Goal: Find specific page/section: Find specific page/section

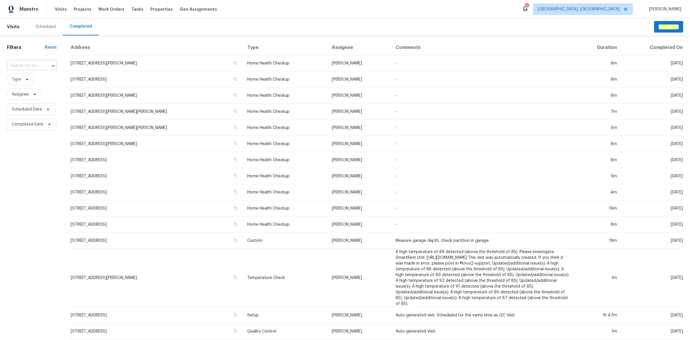
click at [30, 65] on input "text" at bounding box center [24, 65] width 34 height 9
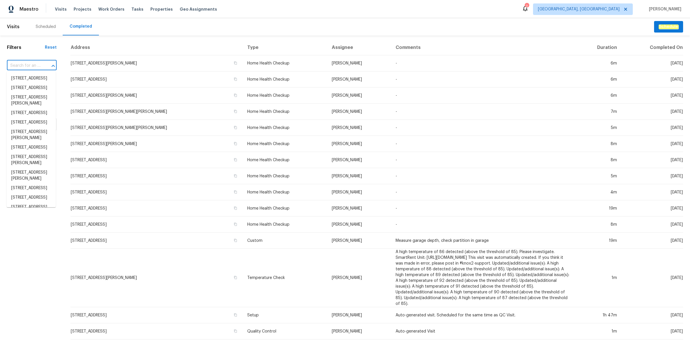
paste input "[STREET_ADDRESS]"
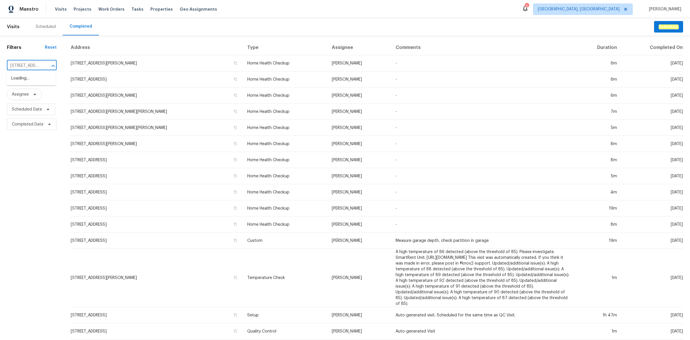
scroll to position [0, 38]
type input "[STREET_ADDRESS]"
click at [610, 6] on span "[GEOGRAPHIC_DATA], [GEOGRAPHIC_DATA]" at bounding box center [583, 9] width 100 height 12
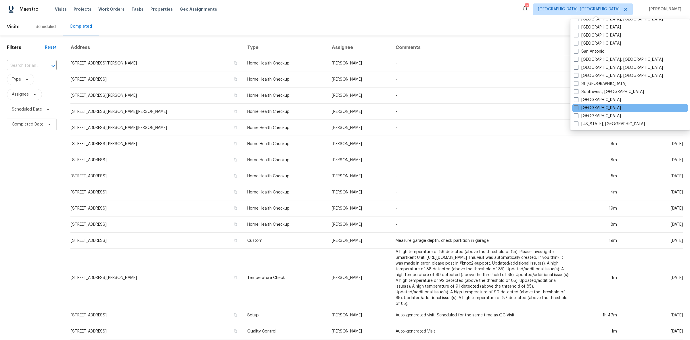
scroll to position [241, 0]
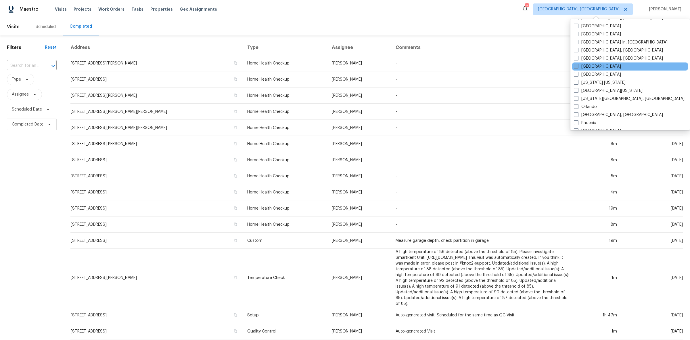
click at [580, 65] on label "[GEOGRAPHIC_DATA]" at bounding box center [597, 67] width 47 height 6
click at [578, 65] on input "[GEOGRAPHIC_DATA]" at bounding box center [576, 66] width 4 height 4
checkbox input "true"
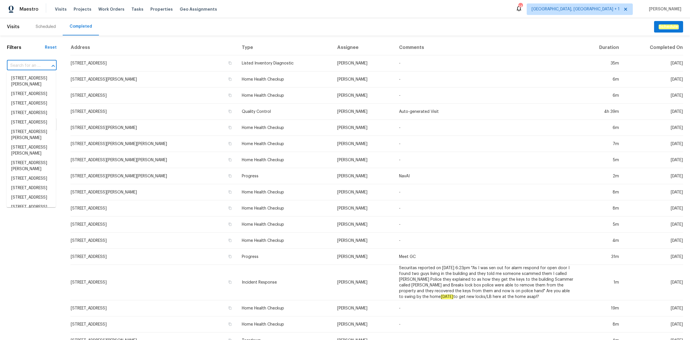
click at [35, 65] on input "text" at bounding box center [24, 65] width 34 height 9
paste input "[STREET_ADDRESS]"
type input "[STREET_ADDRESS]"
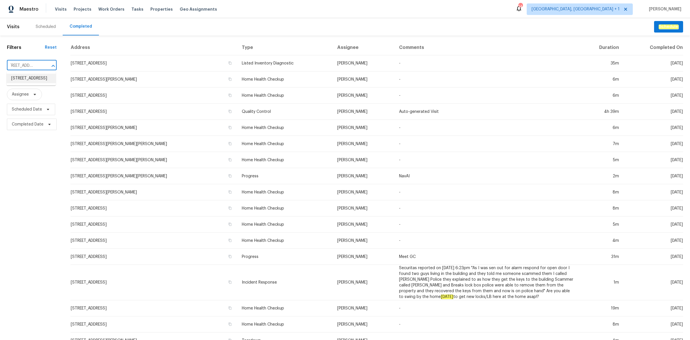
click at [24, 79] on li "[STREET_ADDRESS]" at bounding box center [31, 78] width 49 height 9
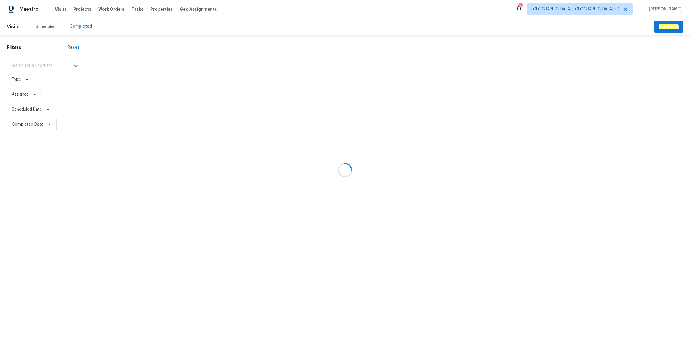
type input "[STREET_ADDRESS]"
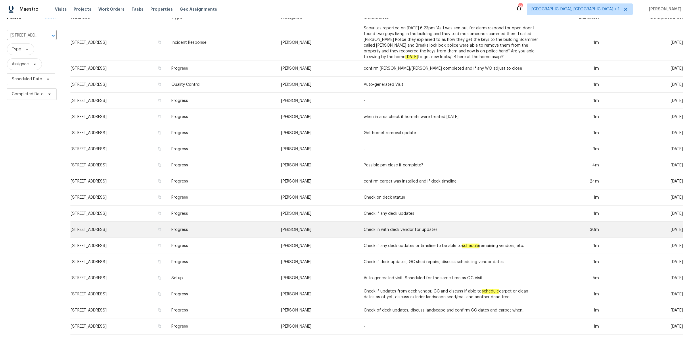
scroll to position [67, 0]
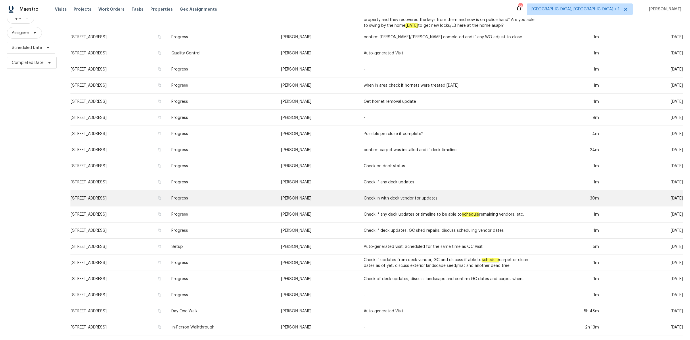
click at [230, 190] on td "Progress" at bounding box center [222, 198] width 110 height 16
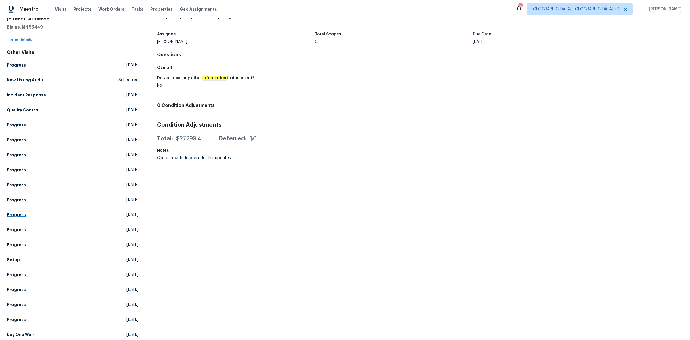
scroll to position [51, 0]
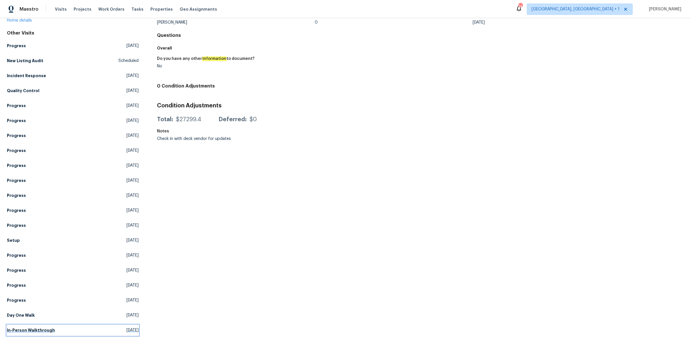
click at [56, 325] on link "In-Person Walkthrough [DATE]" at bounding box center [73, 330] width 132 height 10
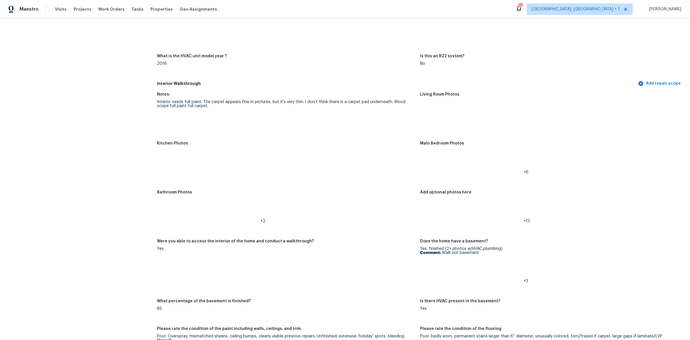
scroll to position [575, 0]
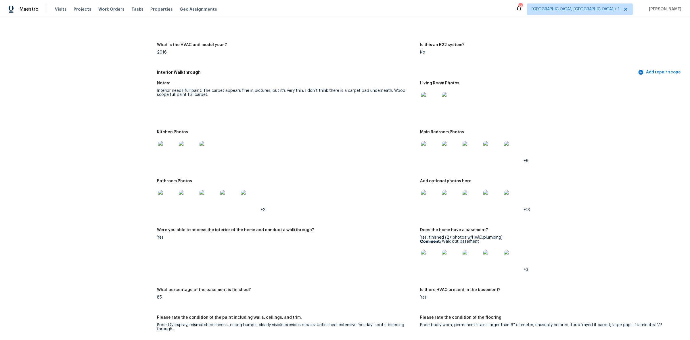
click at [425, 104] on img at bounding box center [430, 101] width 18 height 18
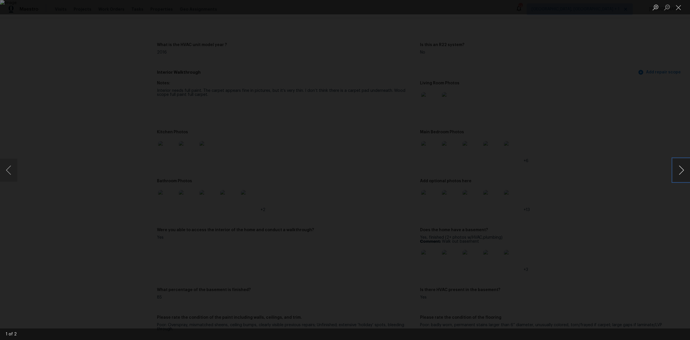
click at [683, 173] on button "Next image" at bounding box center [681, 169] width 17 height 23
click at [678, 173] on button "Next image" at bounding box center [681, 169] width 17 height 23
click at [680, 7] on button "Close lightbox" at bounding box center [679, 7] width 12 height 10
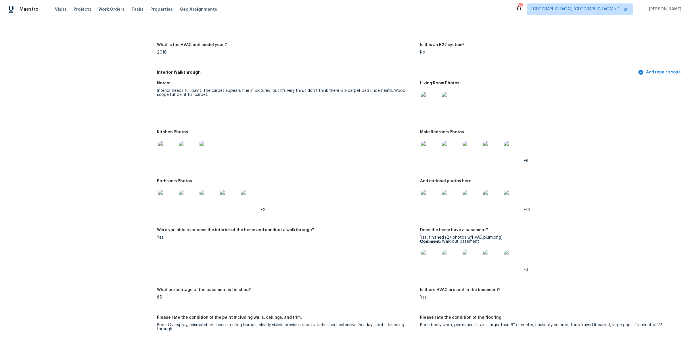
click at [165, 198] on img at bounding box center [167, 199] width 18 height 18
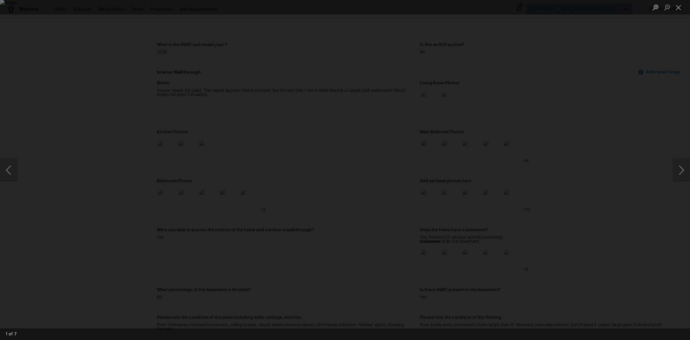
click at [662, 174] on div "Lightbox" at bounding box center [345, 170] width 690 height 340
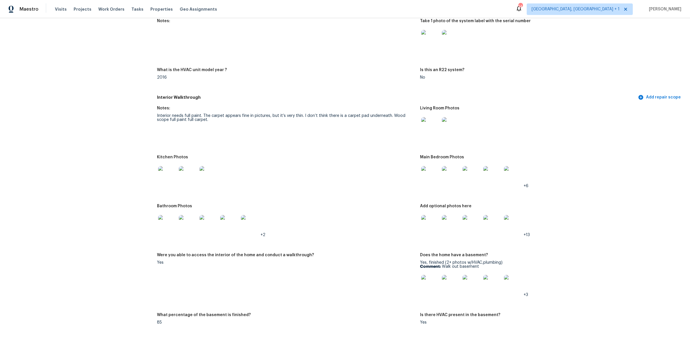
scroll to position [539, 0]
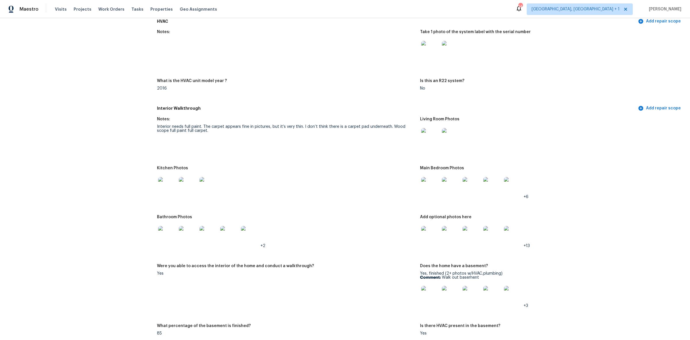
click at [431, 187] on img at bounding box center [430, 186] width 18 height 18
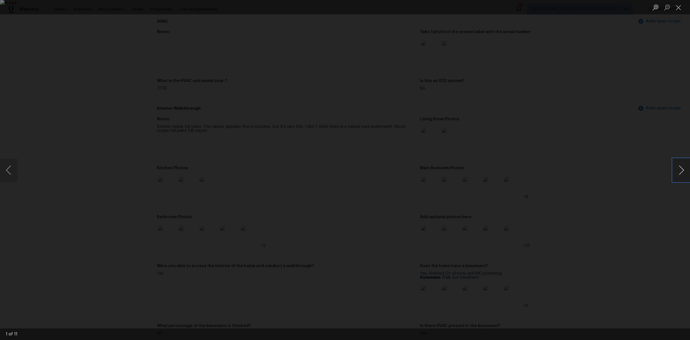
click at [687, 165] on button "Next image" at bounding box center [681, 169] width 17 height 23
click at [683, 168] on button "Next image" at bounding box center [681, 169] width 17 height 23
click at [676, 172] on button "Next image" at bounding box center [681, 169] width 17 height 23
click at [677, 9] on button "Close lightbox" at bounding box center [679, 7] width 12 height 10
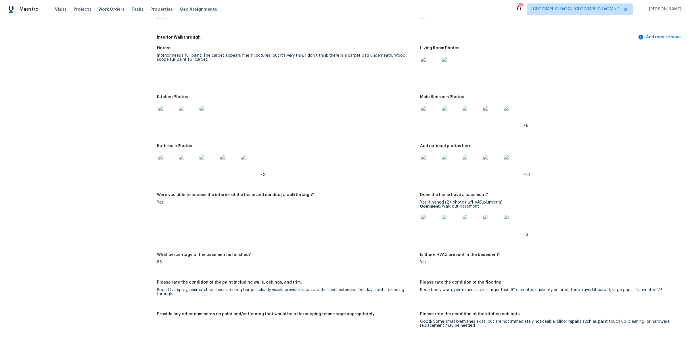
scroll to position [611, 0]
click at [431, 219] on img at bounding box center [430, 223] width 18 height 18
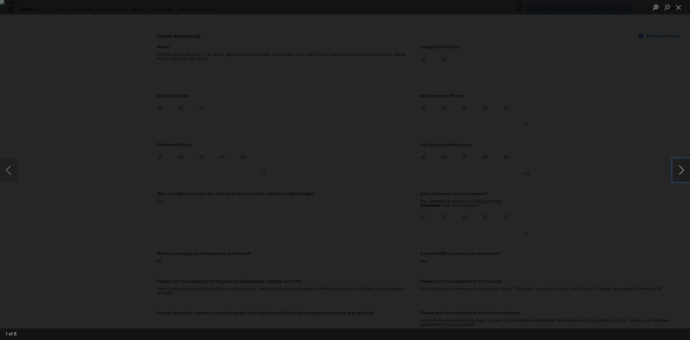
click at [682, 168] on button "Next image" at bounding box center [681, 169] width 17 height 23
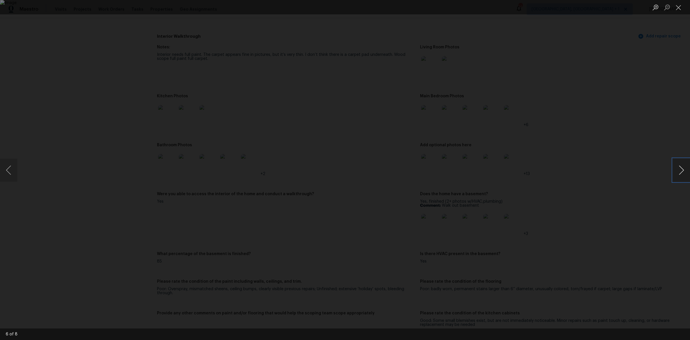
click at [682, 168] on button "Next image" at bounding box center [681, 169] width 17 height 23
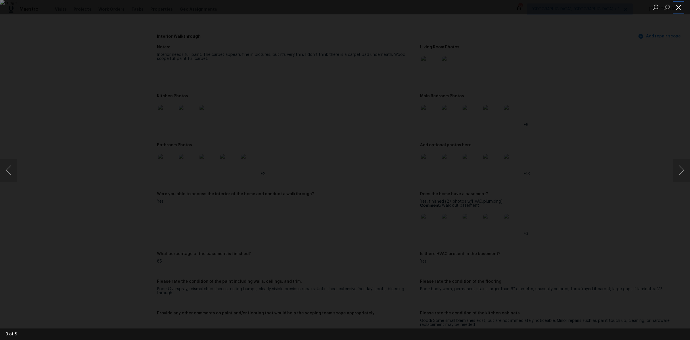
click at [679, 9] on button "Close lightbox" at bounding box center [679, 7] width 12 height 10
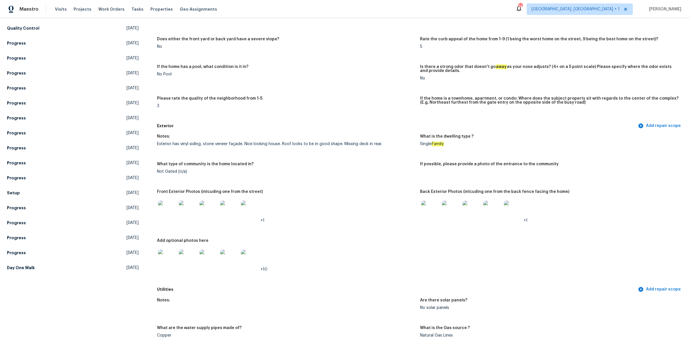
scroll to position [72, 0]
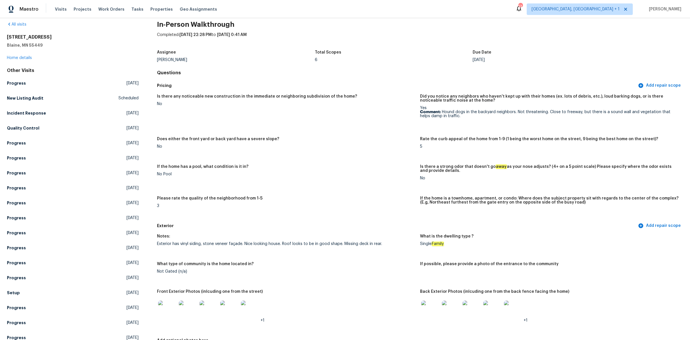
scroll to position [0, 0]
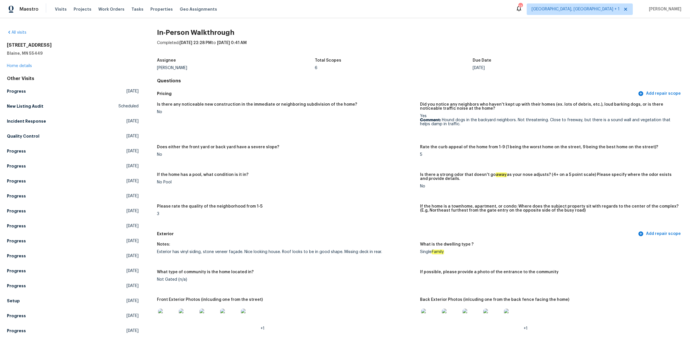
drag, startPoint x: 363, startPoint y: 271, endPoint x: 66, endPoint y: 357, distance: 309.3
